Goal: Transaction & Acquisition: Purchase product/service

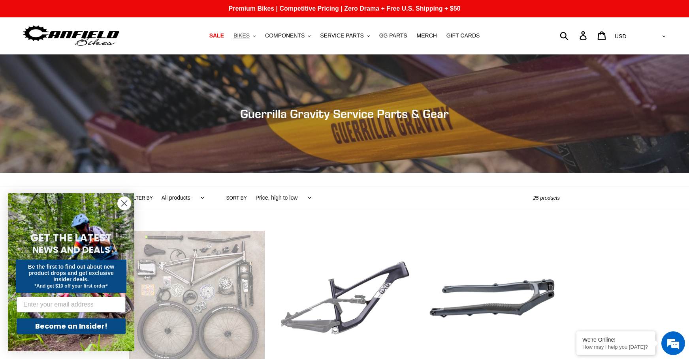
click at [244, 37] on span "BIKES" at bounding box center [241, 35] width 16 height 7
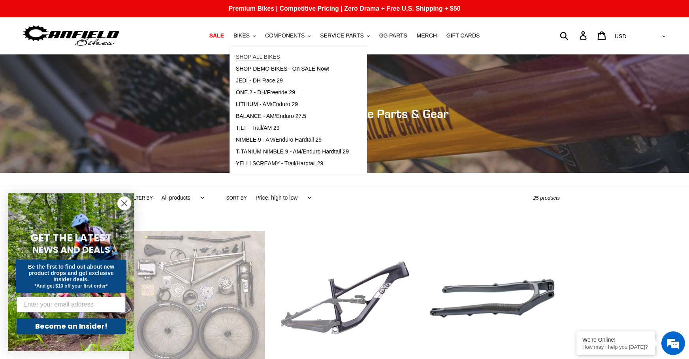
click at [257, 57] on span "SHOP ALL BIKES" at bounding box center [258, 57] width 44 height 7
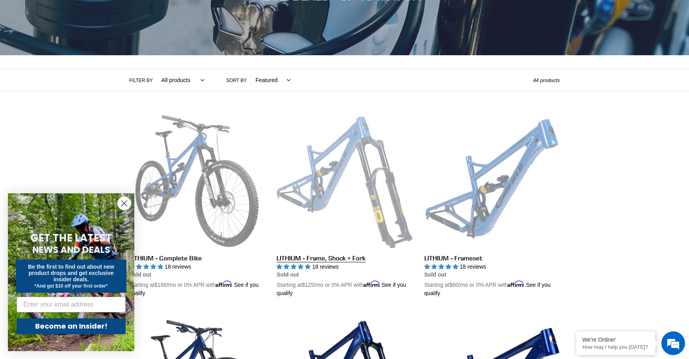
scroll to position [174, 0]
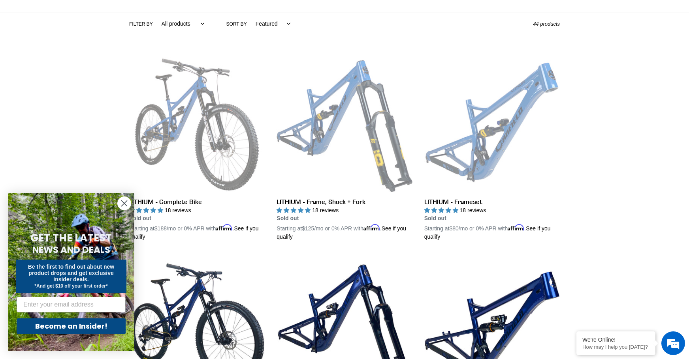
click at [127, 205] on circle "Close dialog" at bounding box center [124, 203] width 13 height 13
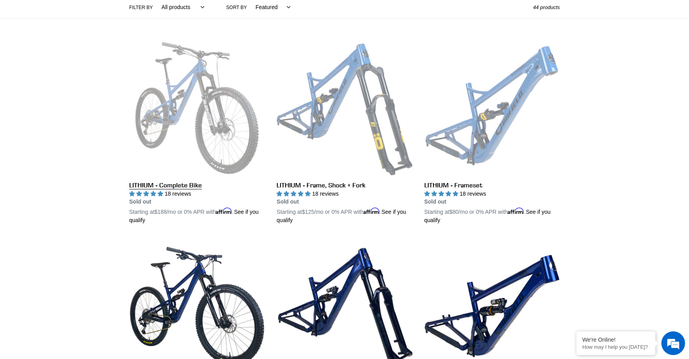
scroll to position [0, 0]
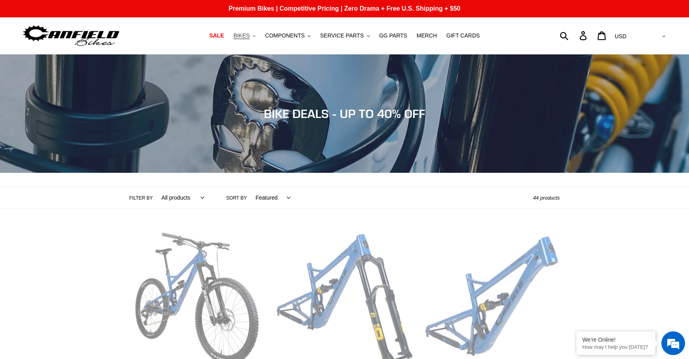
click at [253, 36] on button "BIKES .cls-1{fill:#231f20}" at bounding box center [244, 35] width 30 height 11
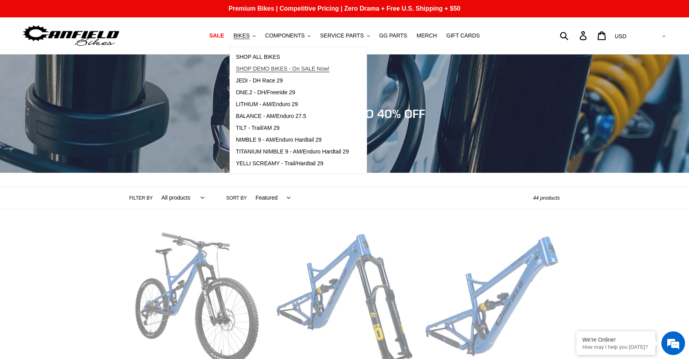
click at [264, 66] on span "SHOP DEMO BIKES - On SALE Now!" at bounding box center [283, 69] width 94 height 7
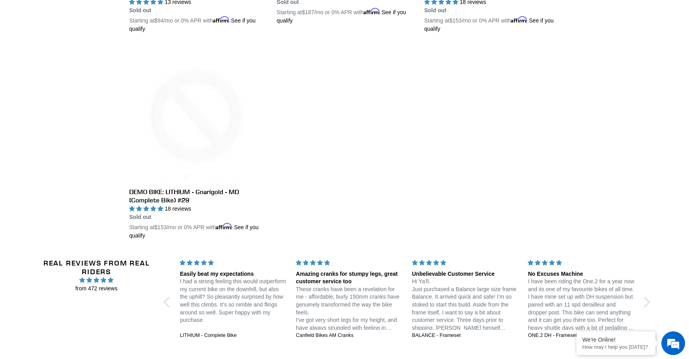
scroll to position [1532, 0]
